Goal: Transaction & Acquisition: Purchase product/service

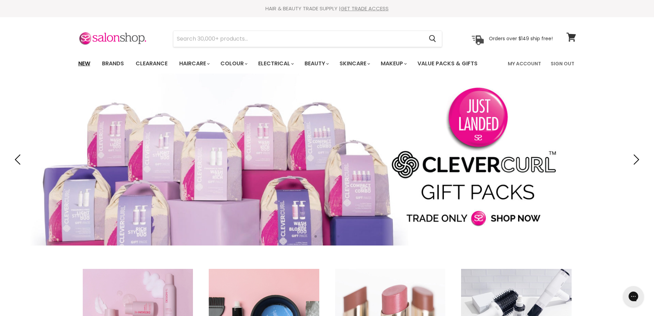
click at [82, 63] on link "New" at bounding box center [84, 63] width 22 height 14
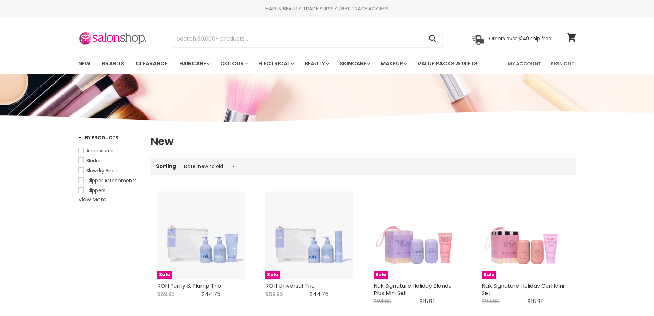
select select "created-descending"
click at [148, 60] on link "Clearance" at bounding box center [152, 63] width 42 height 14
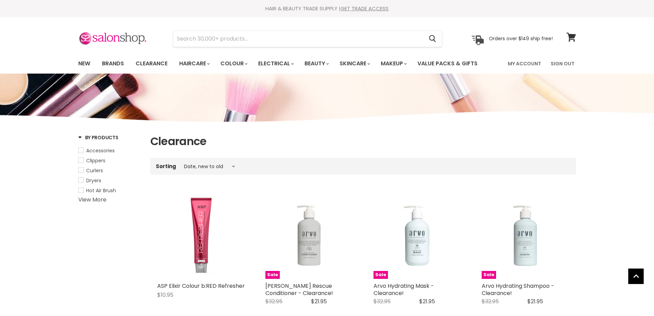
select select "created-descending"
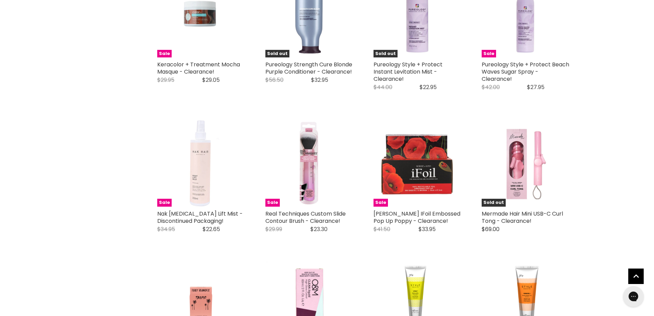
scroll to position [1545, 0]
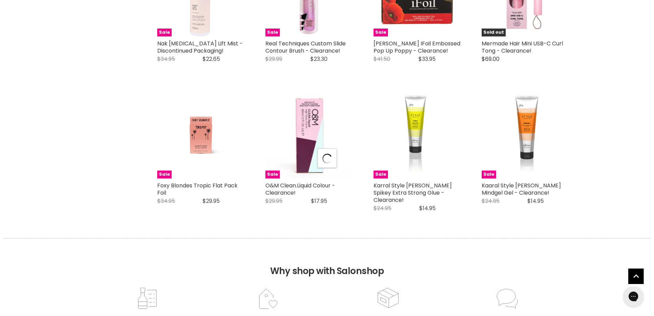
scroll to position [1683, 0]
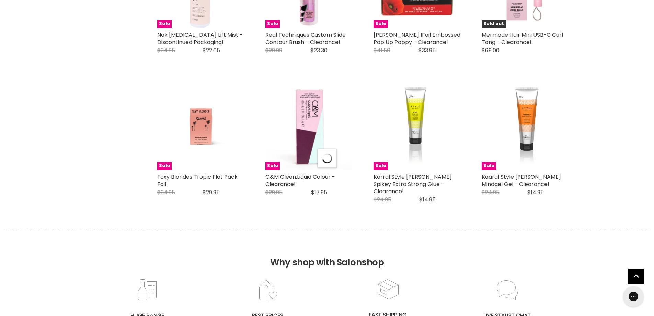
select select "created-descending"
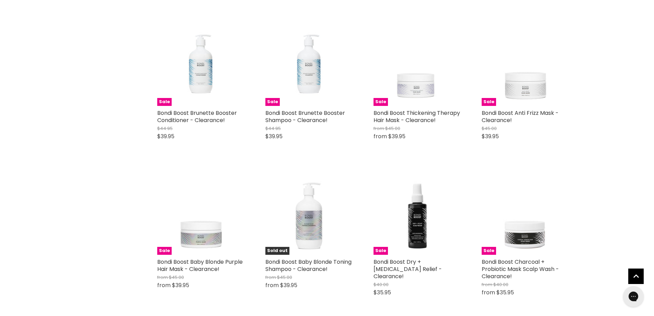
scroll to position [3434, 0]
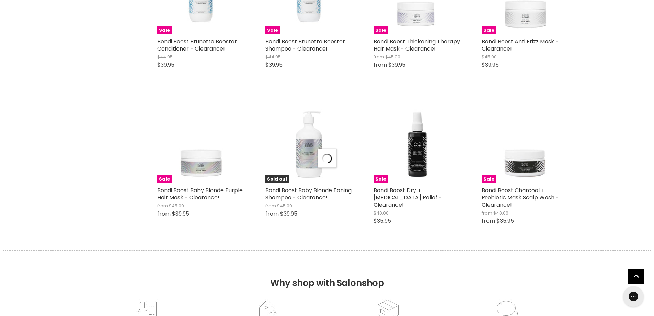
scroll to position [3503, 0]
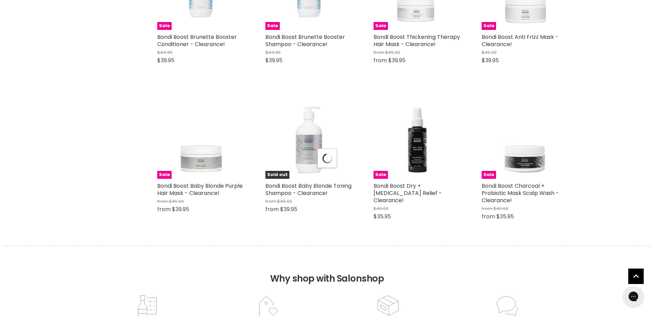
select select "created-descending"
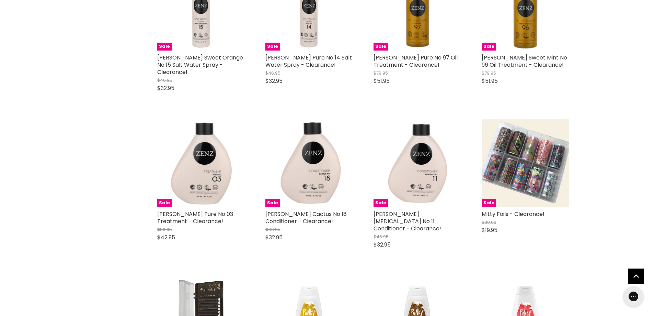
scroll to position [5048, 0]
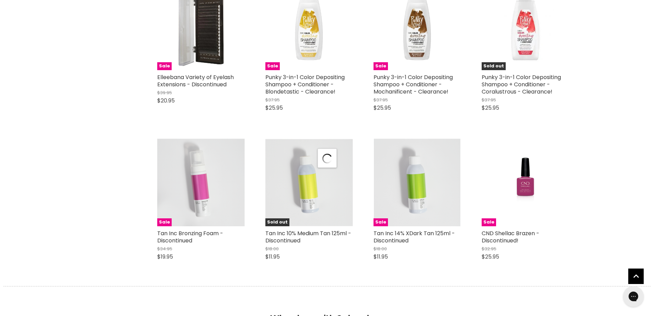
scroll to position [5323, 0]
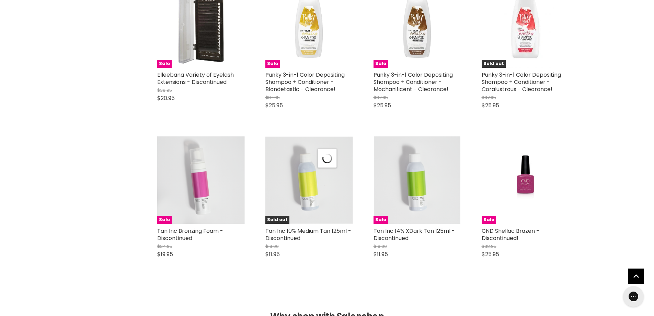
select select "created-descending"
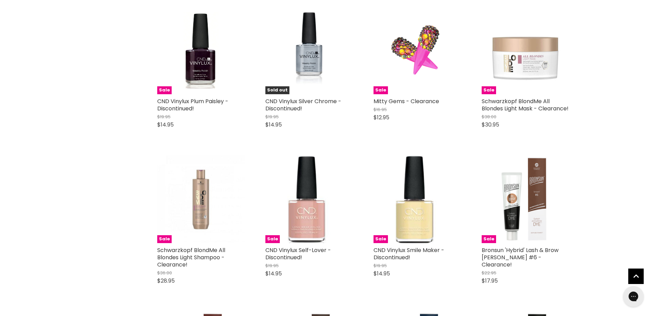
scroll to position [6972, 0]
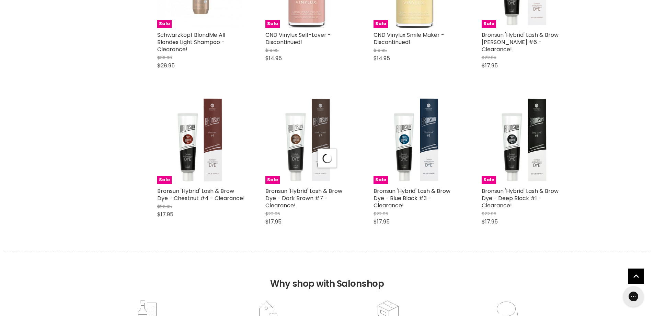
select select "created-descending"
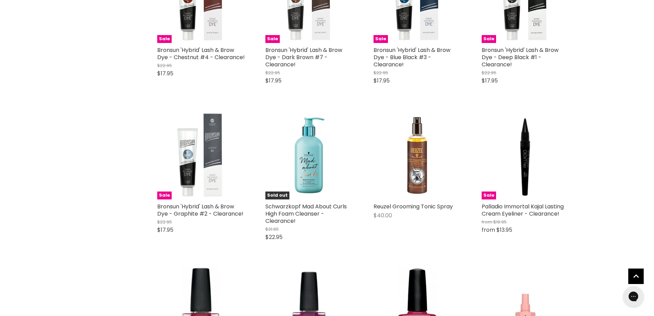
scroll to position [7315, 0]
